Goal: Transaction & Acquisition: Purchase product/service

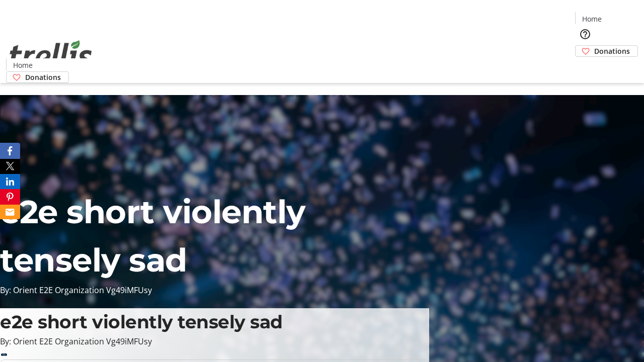
click at [594, 46] on span "Donations" at bounding box center [612, 51] width 36 height 11
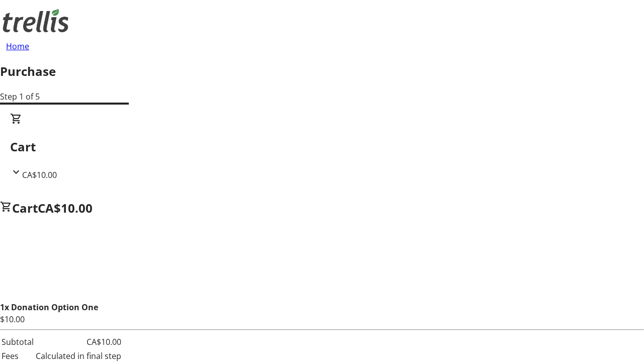
select select "CA"
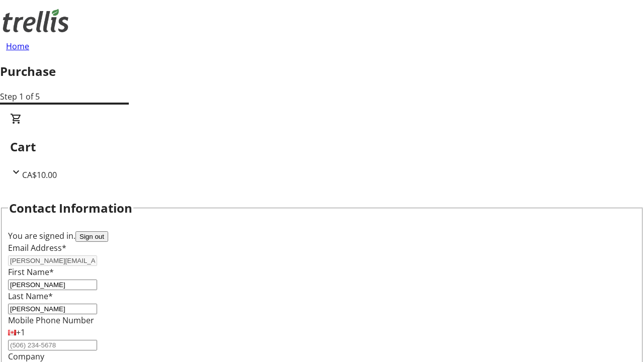
type input "[STREET_ADDRESS][PERSON_NAME]"
type input "Kelowna"
select select "BC"
type input "Kelowna"
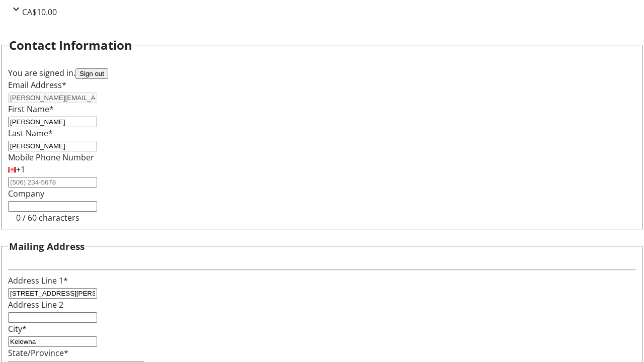
type input "V1Y 0C2"
